Goal: Information Seeking & Learning: Learn about a topic

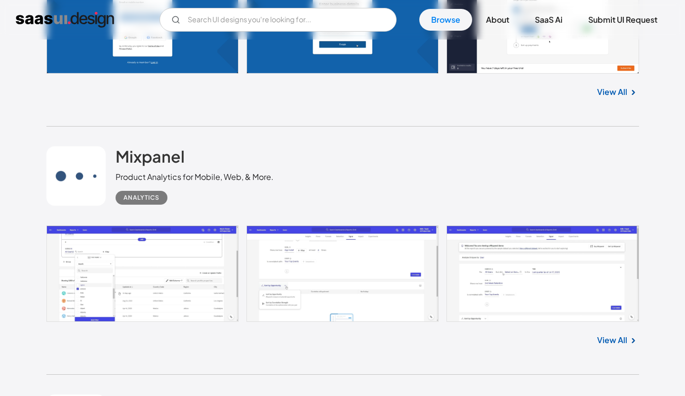
scroll to position [2584, 0]
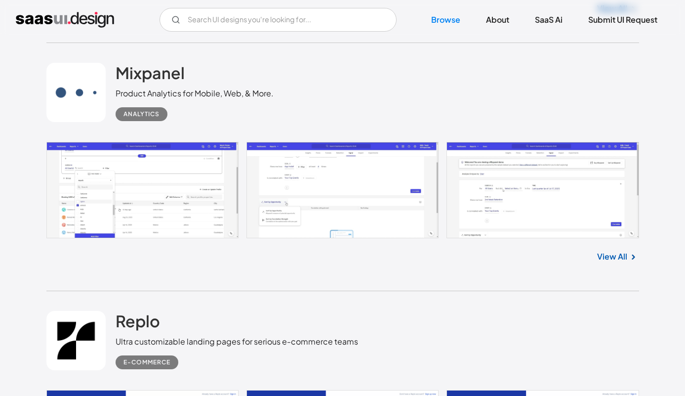
click at [176, 191] on link at bounding box center [342, 190] width 593 height 96
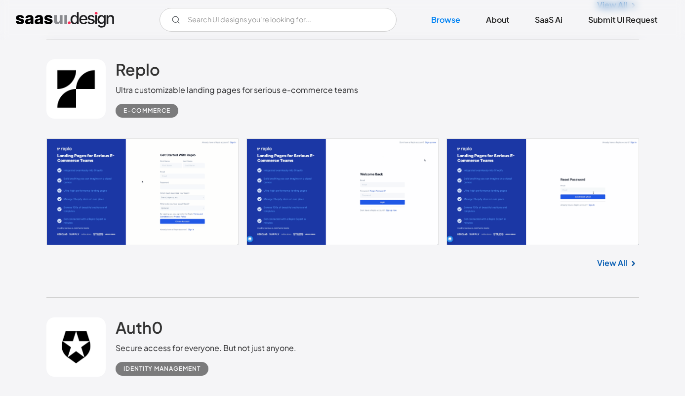
scroll to position [2852, 0]
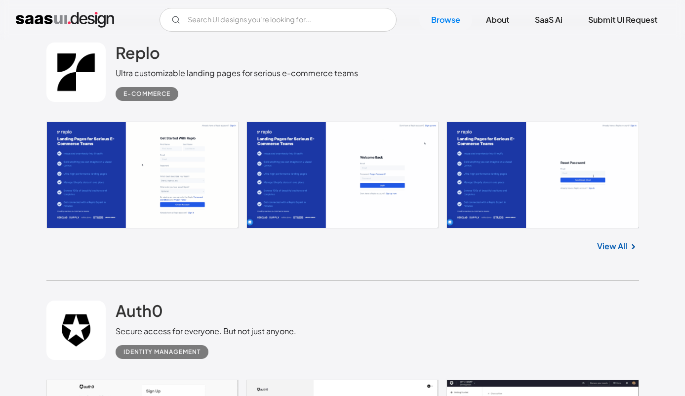
click at [155, 164] on link at bounding box center [342, 174] width 593 height 107
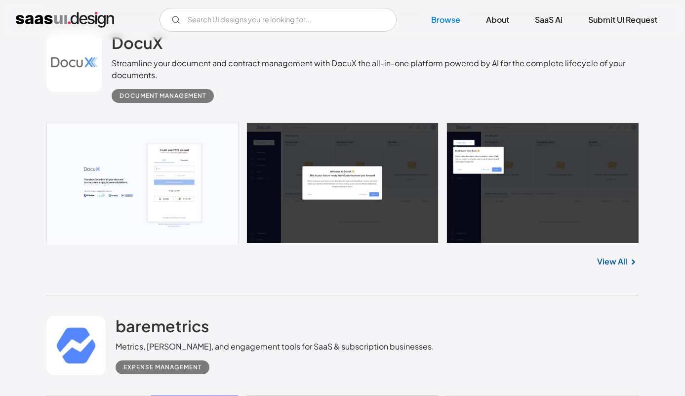
scroll to position [3367, 0]
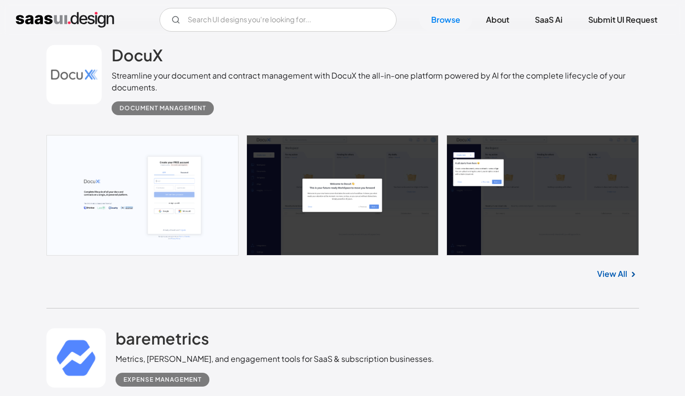
click at [177, 178] on link at bounding box center [342, 195] width 593 height 120
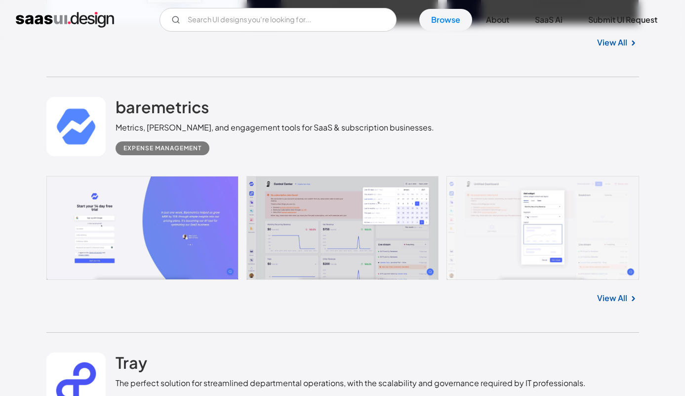
scroll to position [3602, 0]
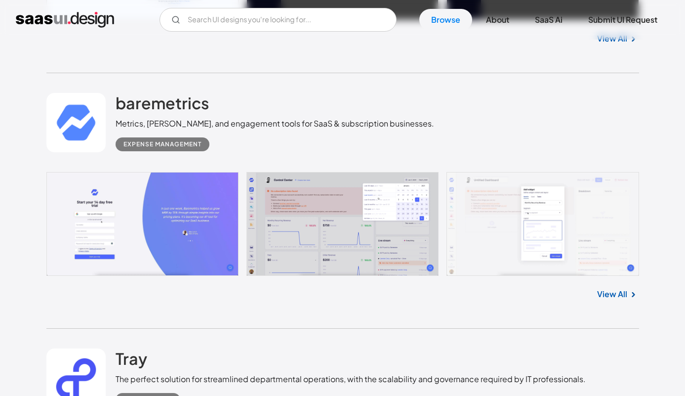
click at [151, 239] on link at bounding box center [342, 224] width 593 height 104
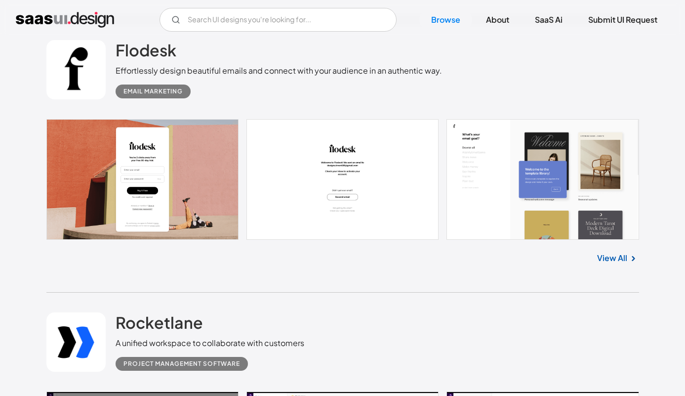
scroll to position [4442, 0]
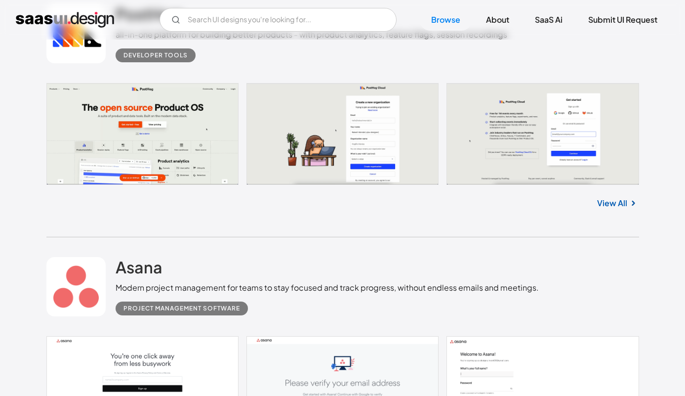
scroll to position [5025, 0]
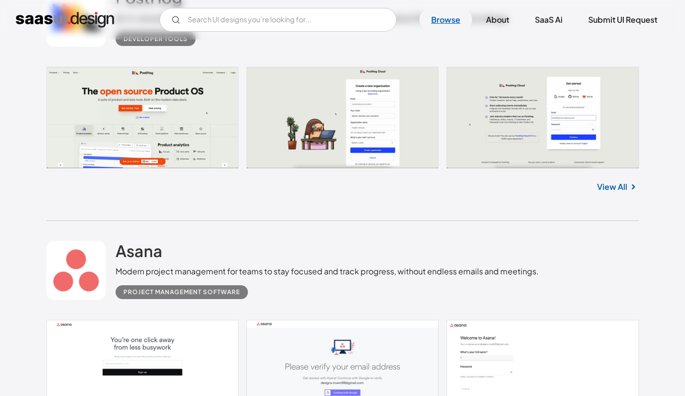
click at [440, 26] on link "Browse" at bounding box center [445, 20] width 53 height 22
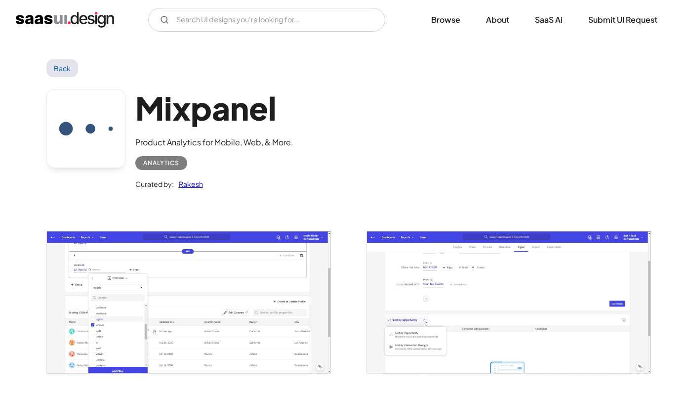
scroll to position [74, 0]
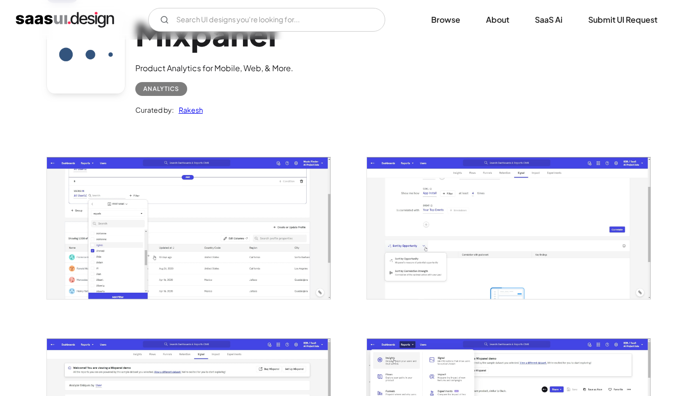
click at [196, 228] on img "open lightbox" at bounding box center [188, 227] width 283 height 141
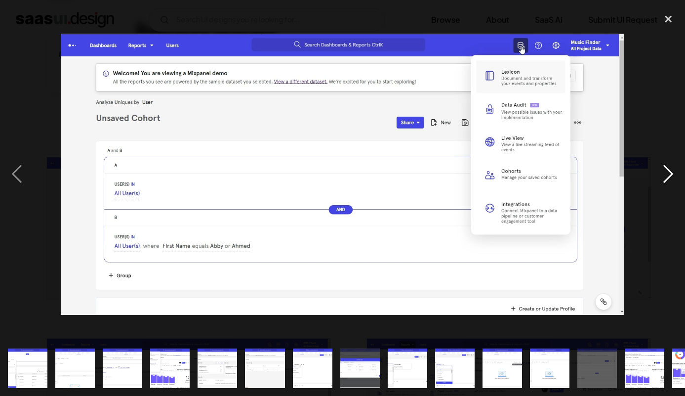
click at [665, 172] on div "next image" at bounding box center [668, 174] width 34 height 332
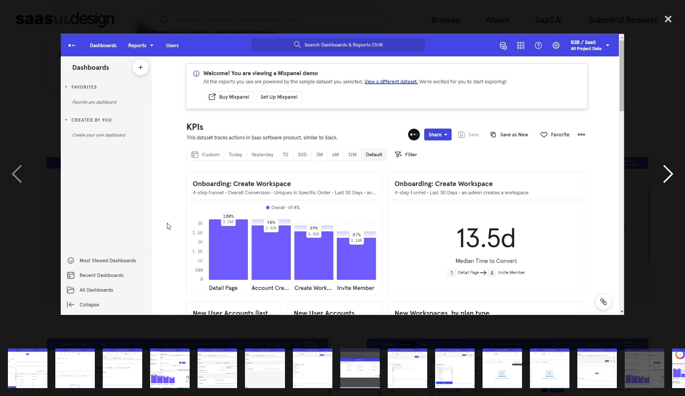
click at [665, 172] on div "next image" at bounding box center [668, 174] width 34 height 332
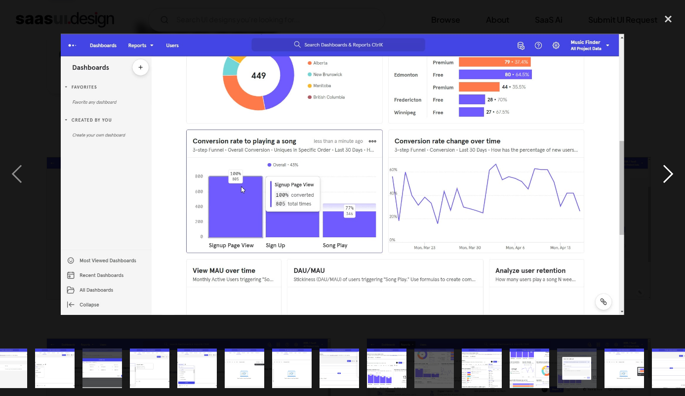
scroll to position [0, 272]
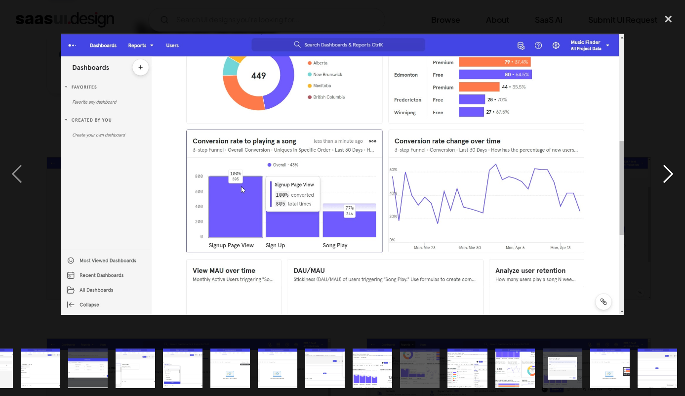
click at [665, 172] on div "next image" at bounding box center [668, 174] width 34 height 332
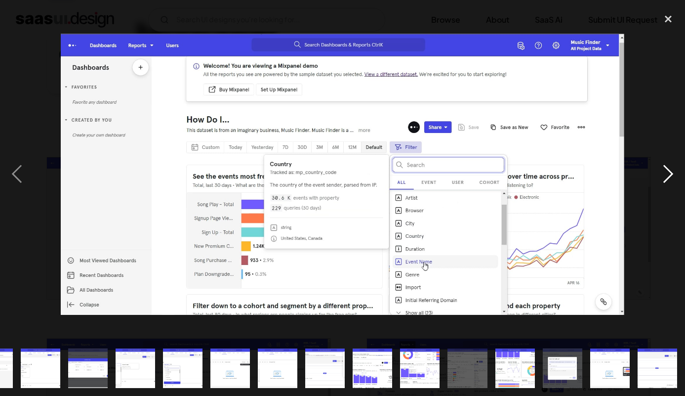
click at [665, 172] on div "next image" at bounding box center [668, 174] width 34 height 332
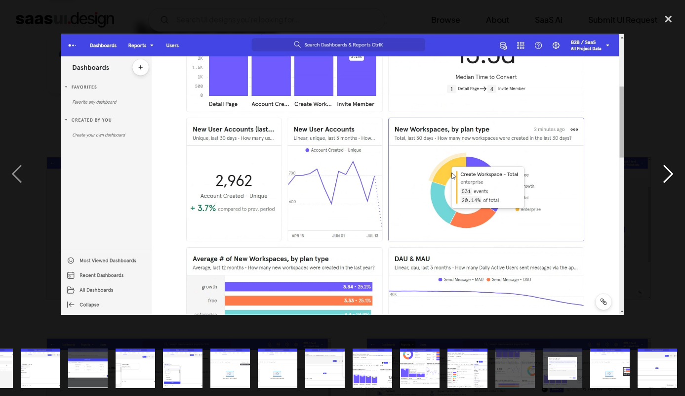
click at [665, 172] on div "next image" at bounding box center [668, 174] width 34 height 332
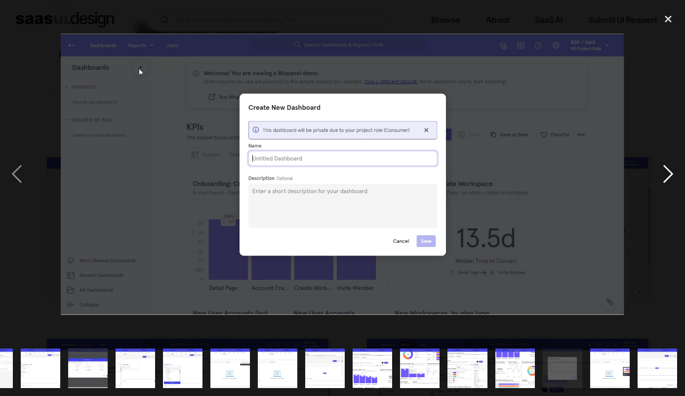
click at [665, 172] on div "next image" at bounding box center [668, 174] width 34 height 332
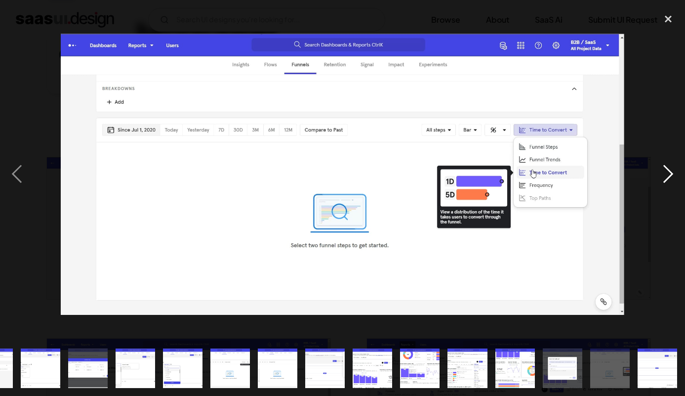
click at [665, 172] on div "next image" at bounding box center [668, 174] width 34 height 332
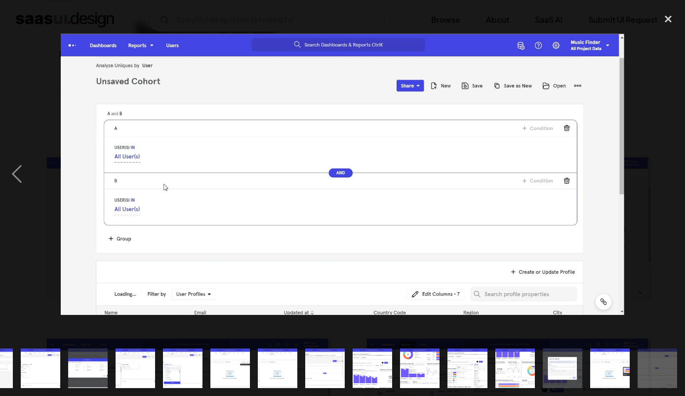
click at [665, 172] on div "next image" at bounding box center [668, 174] width 34 height 332
click at [667, 24] on div "close lightbox" at bounding box center [668, 19] width 34 height 22
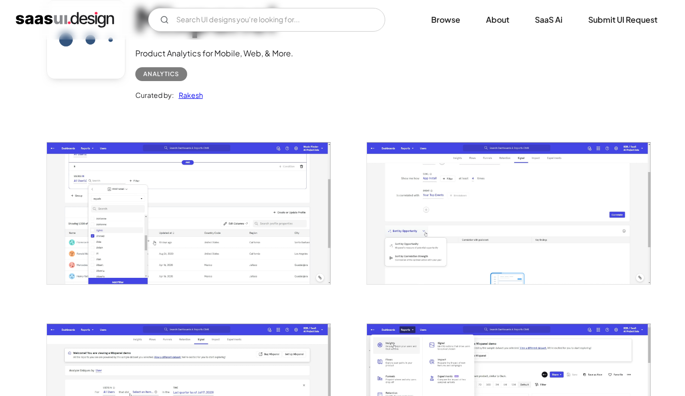
scroll to position [7, 0]
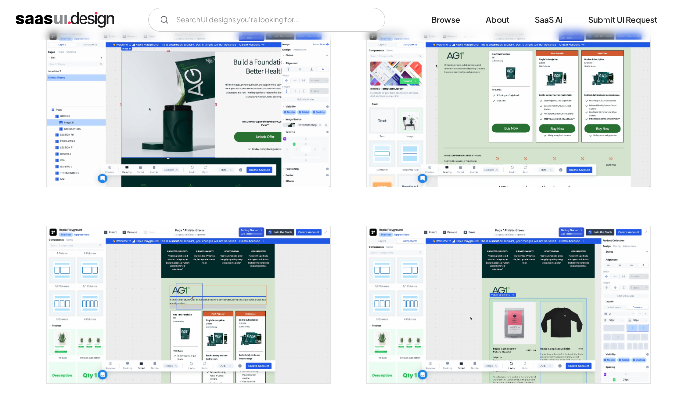
scroll to position [993, 0]
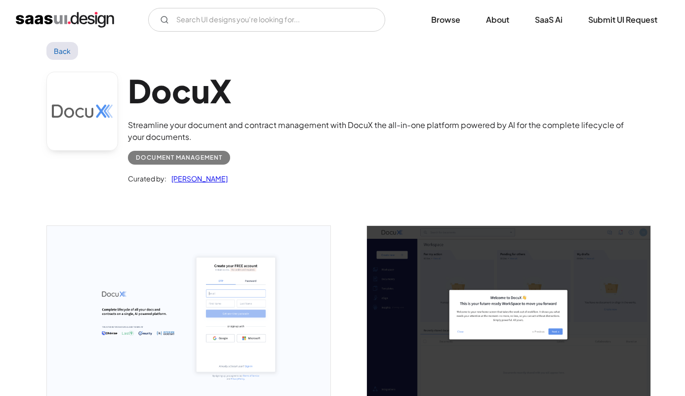
scroll to position [25, 0]
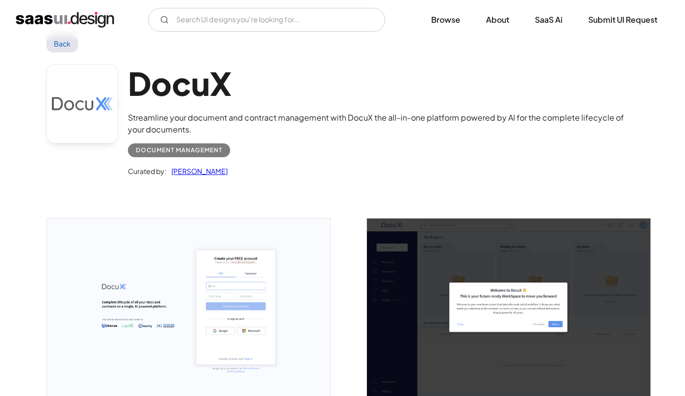
click at [538, 251] on img "open lightbox" at bounding box center [508, 306] width 283 height 177
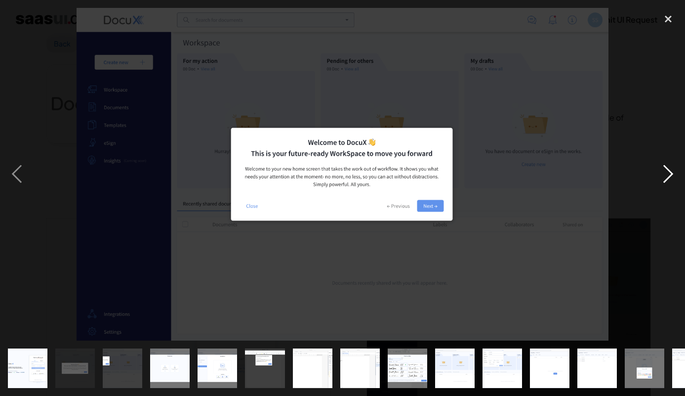
click at [670, 178] on div "next image" at bounding box center [668, 174] width 34 height 332
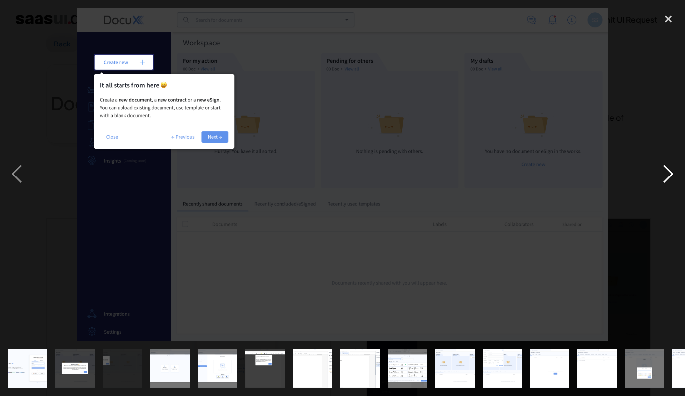
click at [670, 178] on div "next image" at bounding box center [668, 174] width 34 height 332
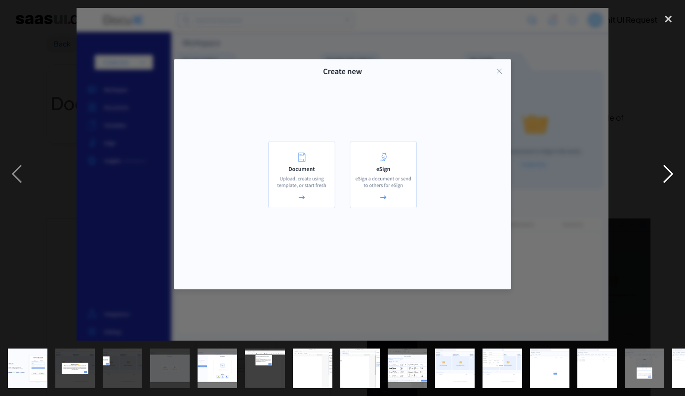
click at [669, 176] on div "next image" at bounding box center [668, 174] width 34 height 332
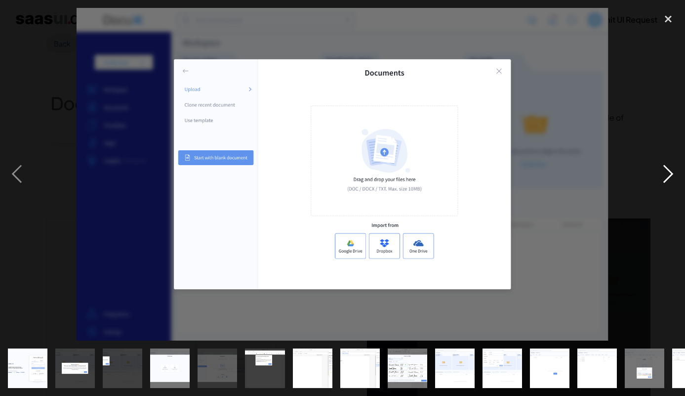
click at [669, 176] on div "next image" at bounding box center [668, 174] width 34 height 332
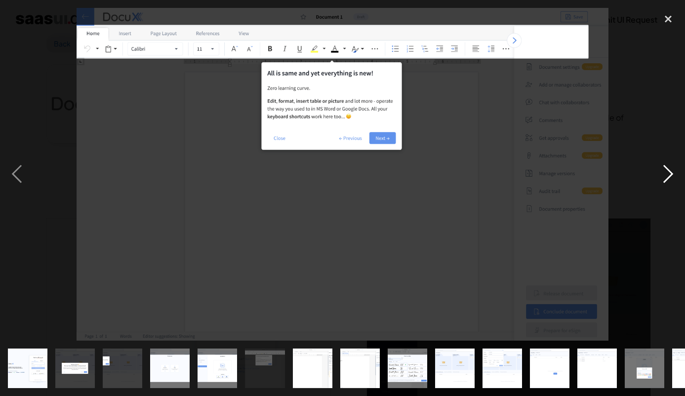
click at [669, 173] on div "next image" at bounding box center [668, 174] width 34 height 332
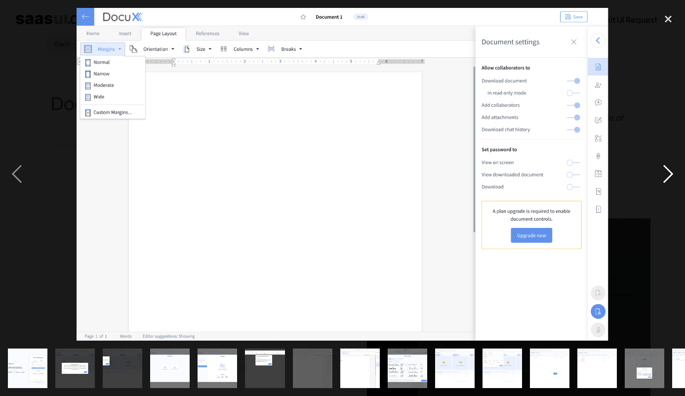
click at [669, 173] on div "next image" at bounding box center [668, 174] width 34 height 332
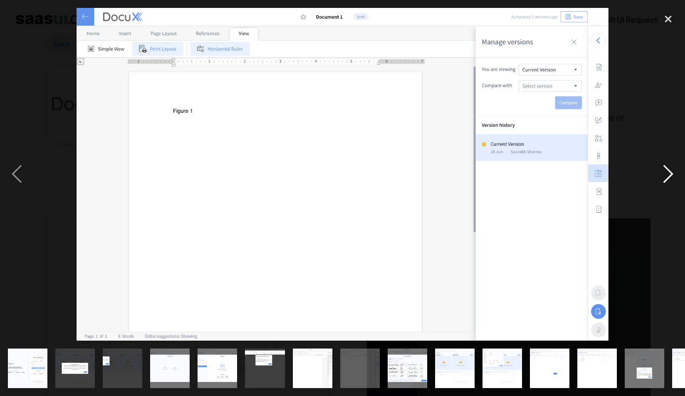
click at [669, 173] on div "next image" at bounding box center [668, 174] width 34 height 332
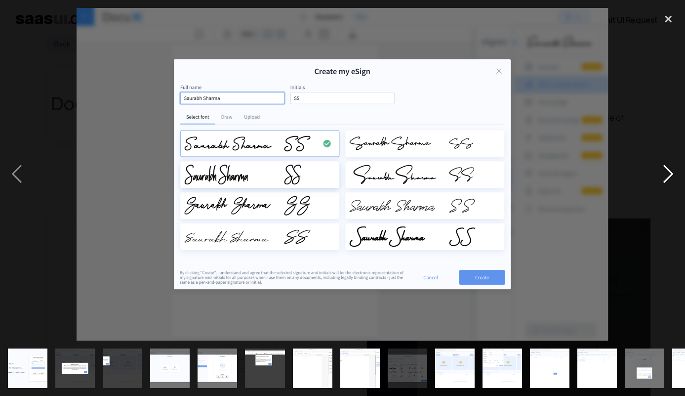
click at [669, 173] on div "next image" at bounding box center [668, 174] width 34 height 332
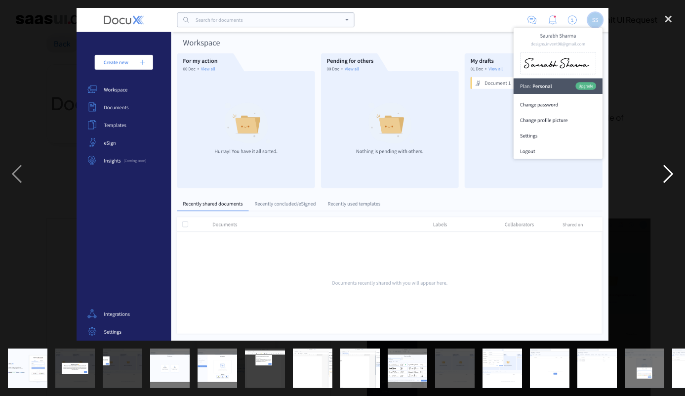
click at [669, 173] on div "next image" at bounding box center [668, 174] width 34 height 332
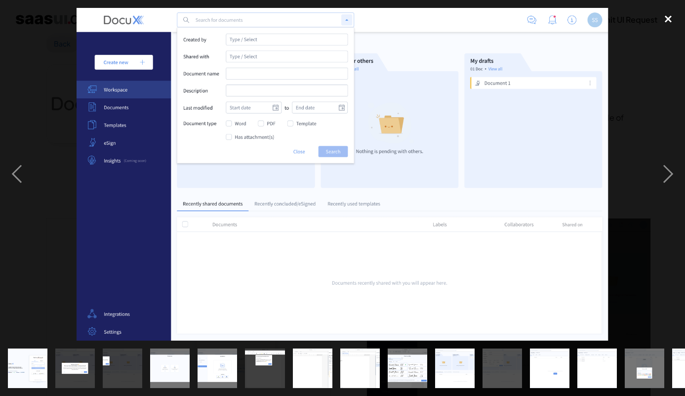
click at [667, 17] on div "close lightbox" at bounding box center [668, 19] width 34 height 22
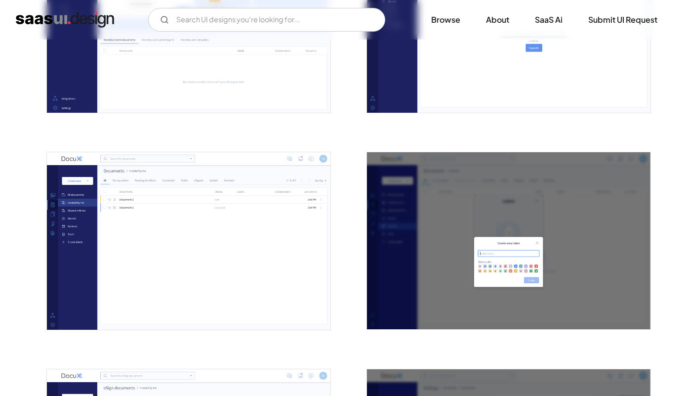
scroll to position [1460, 0]
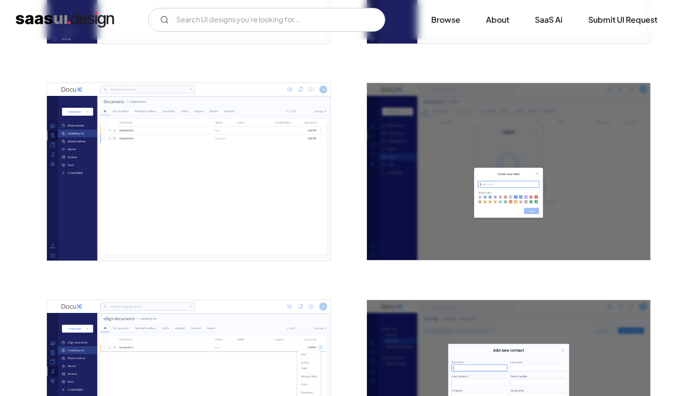
click at [357, 181] on div at bounding box center [503, 165] width 296 height 217
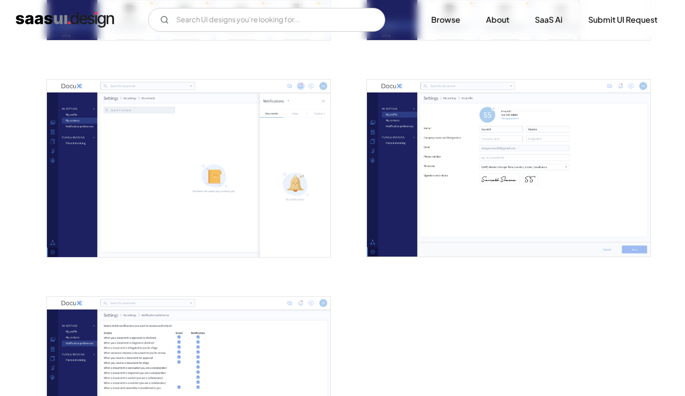
scroll to position [2128, 0]
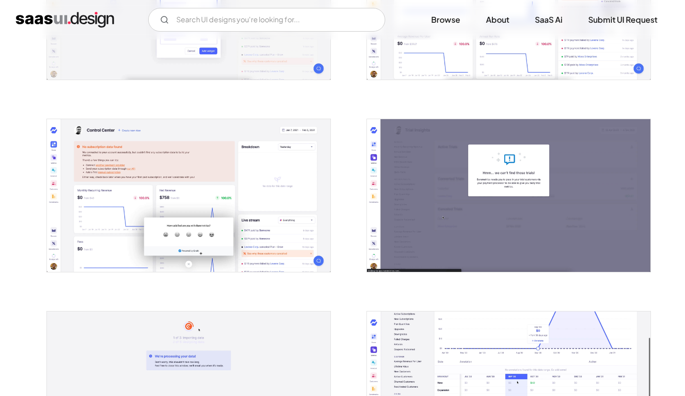
scroll to position [531, 0]
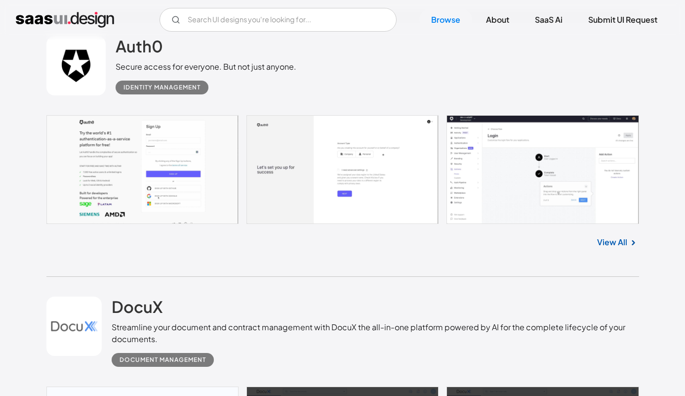
scroll to position [3118, 0]
